Goal: Transaction & Acquisition: Purchase product/service

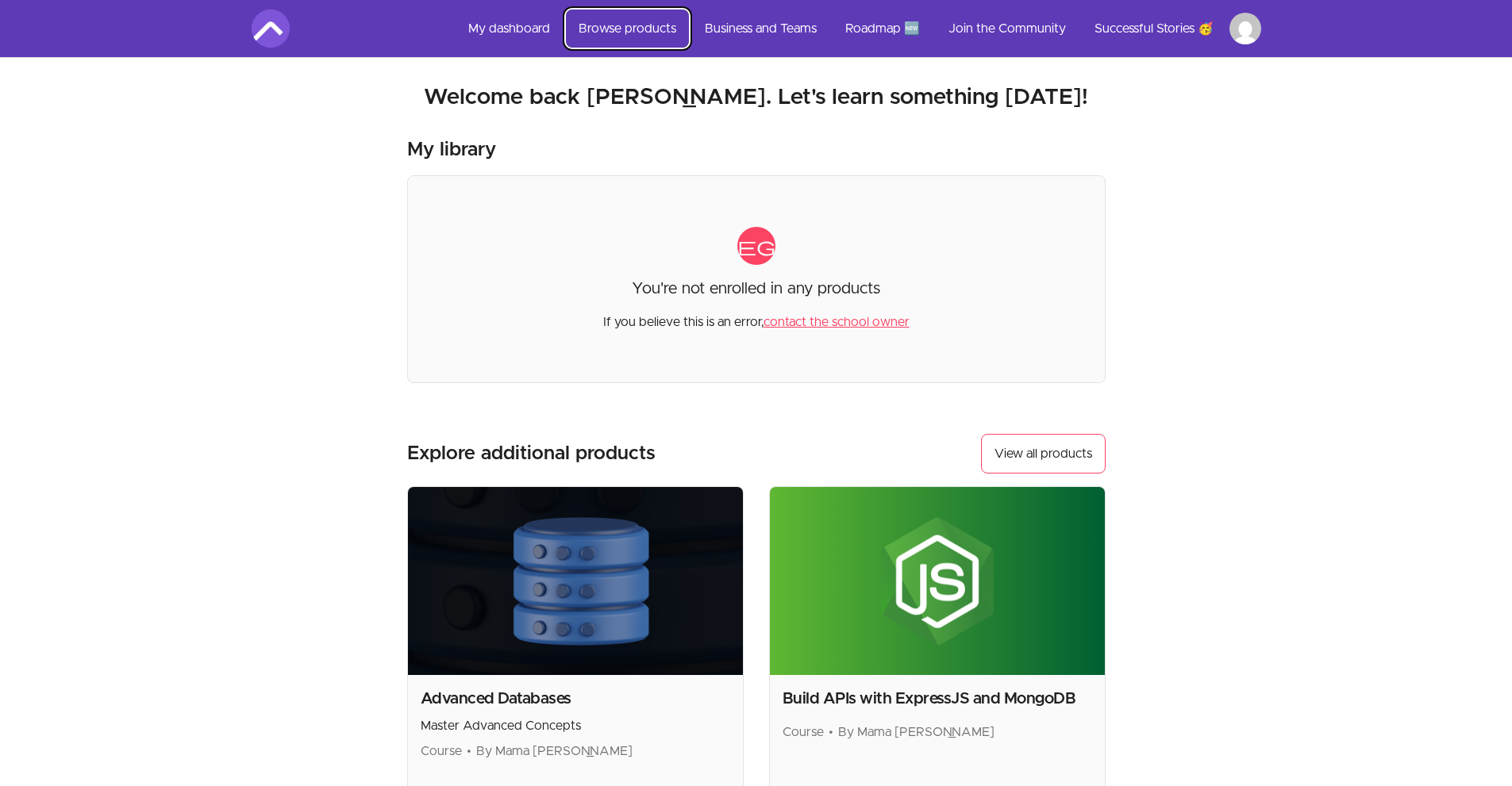
click at [657, 27] on link "Browse products" at bounding box center [627, 29] width 123 height 38
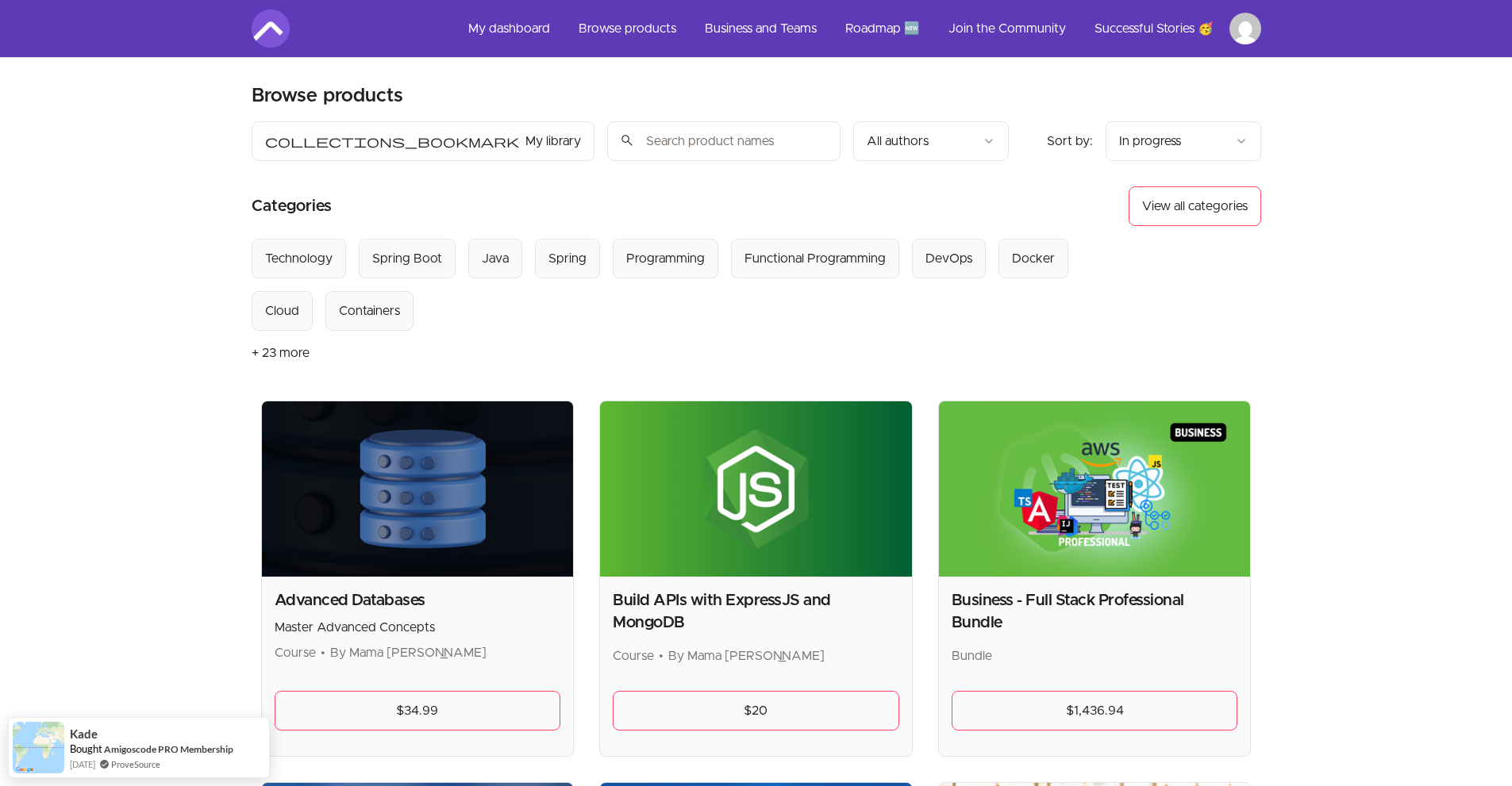
click at [1187, 325] on section "Select from all categories: Technology Spring Boot Java Spring Programming Func…" at bounding box center [756, 307] width 1010 height 137
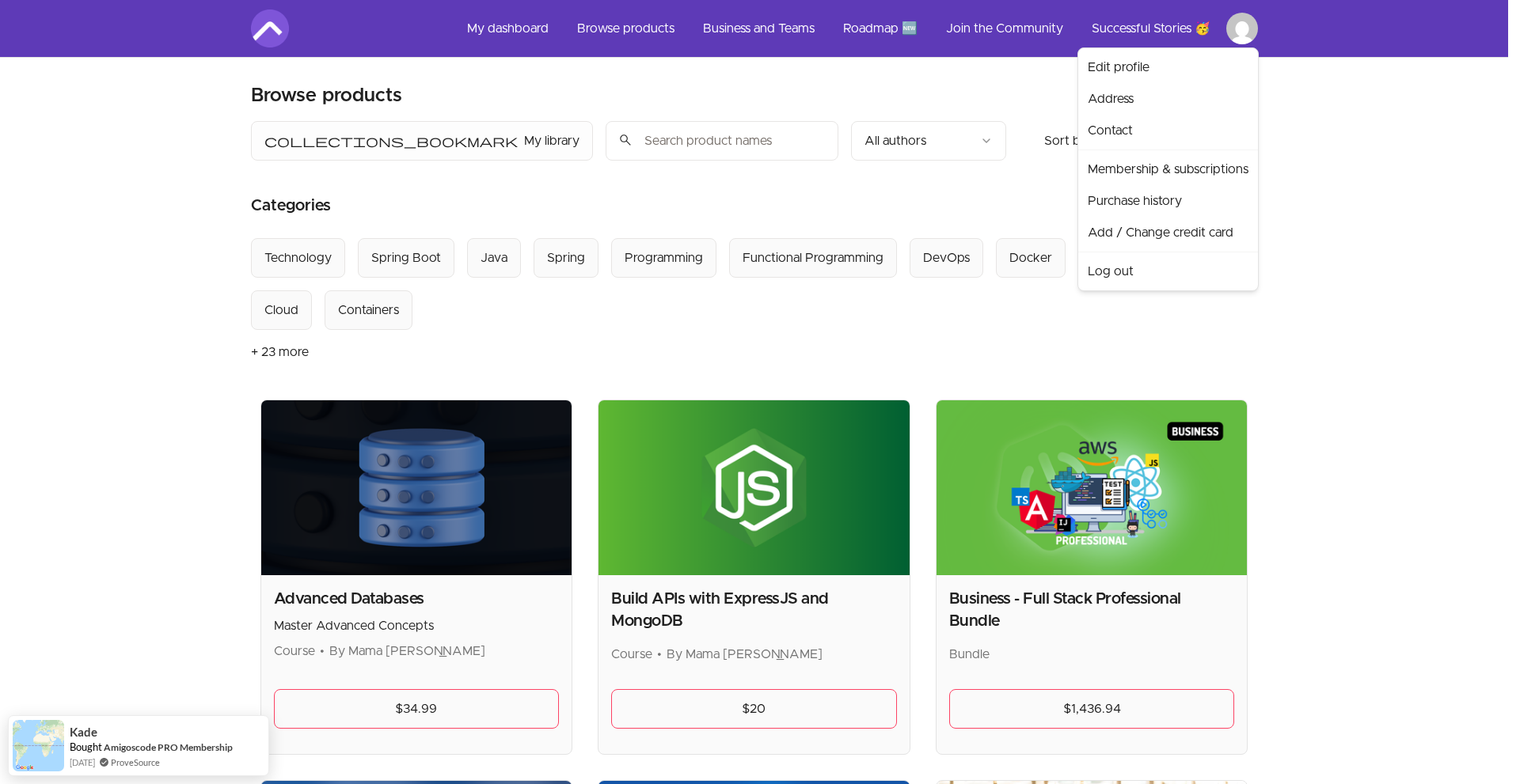
click at [1148, 198] on link "Purchase history" at bounding box center [1168, 200] width 173 height 32
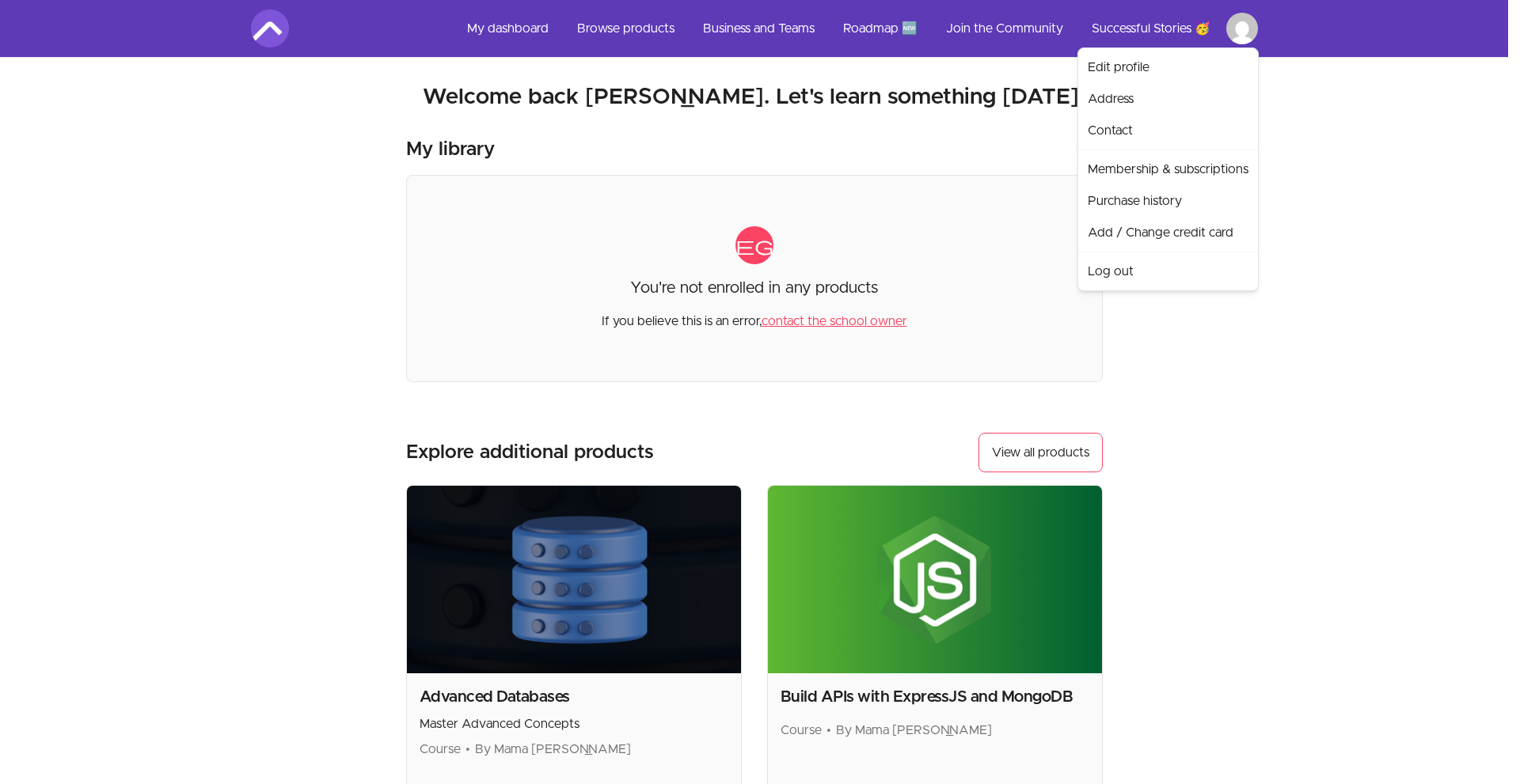
click at [1239, 34] on html "Skip to main content Main menu Includes navigation links and user settings My d…" at bounding box center [760, 536] width 1520 height 1073
